Goal: Register for event/course

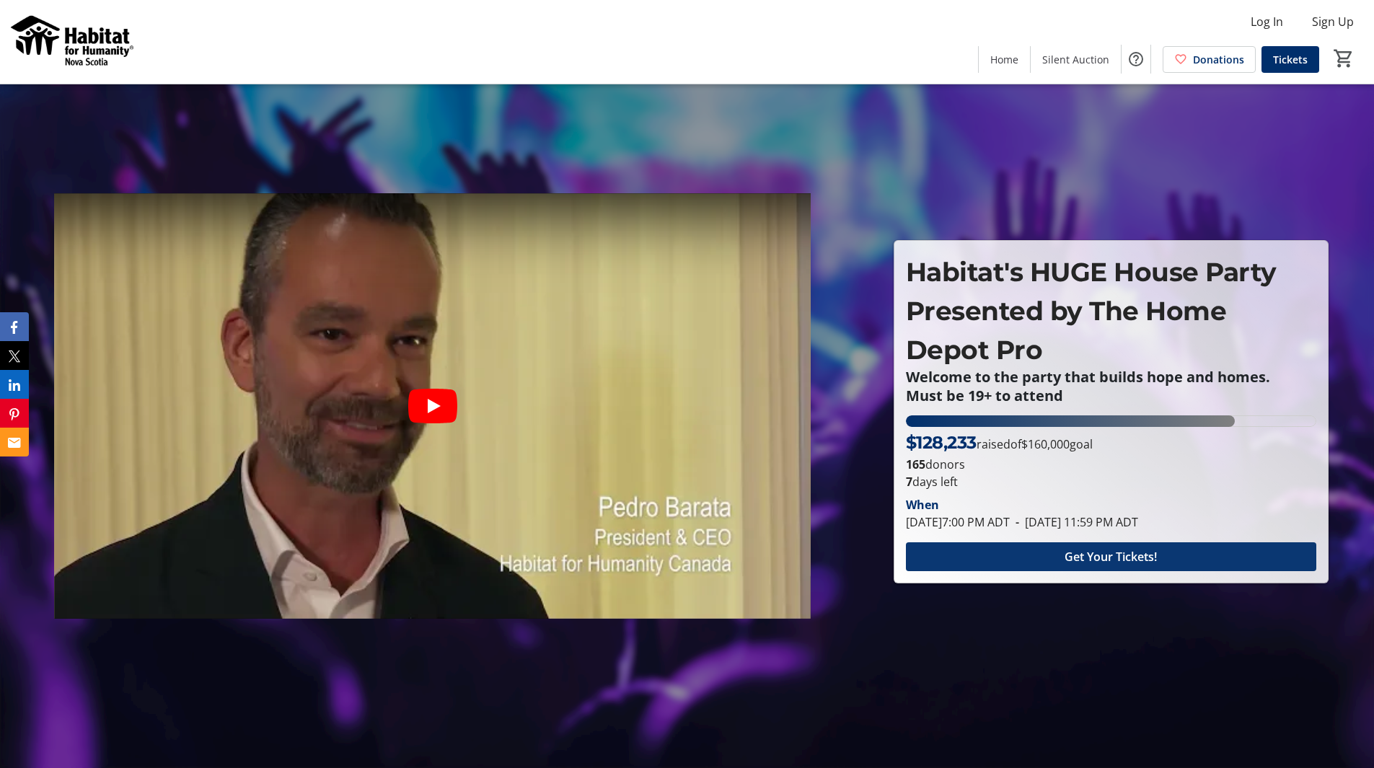
click at [976, 562] on span at bounding box center [1111, 556] width 410 height 35
